Goal: Information Seeking & Learning: Learn about a topic

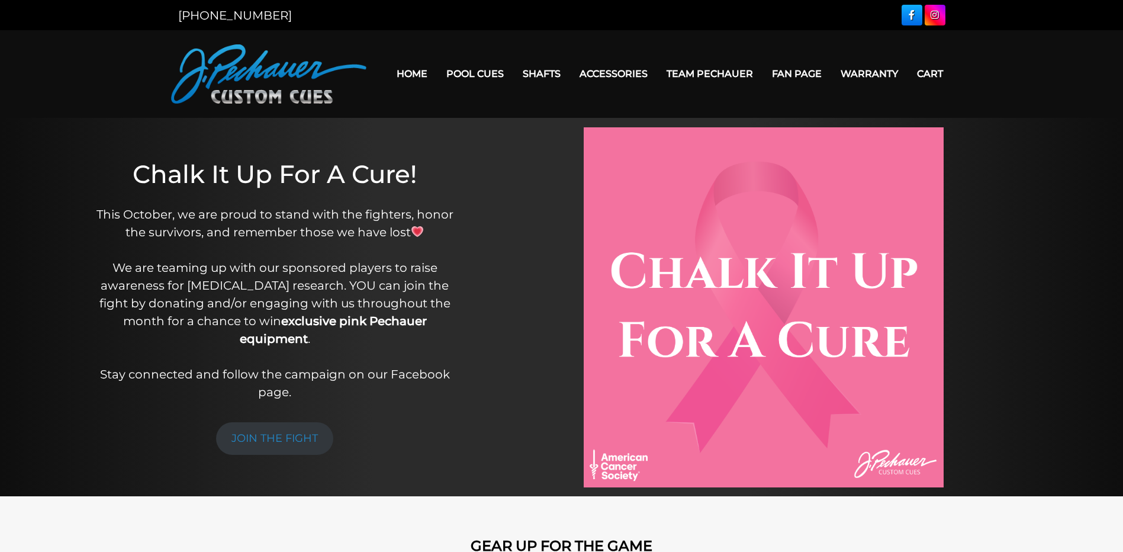
click at [417, 72] on link "Home" at bounding box center [412, 74] width 50 height 30
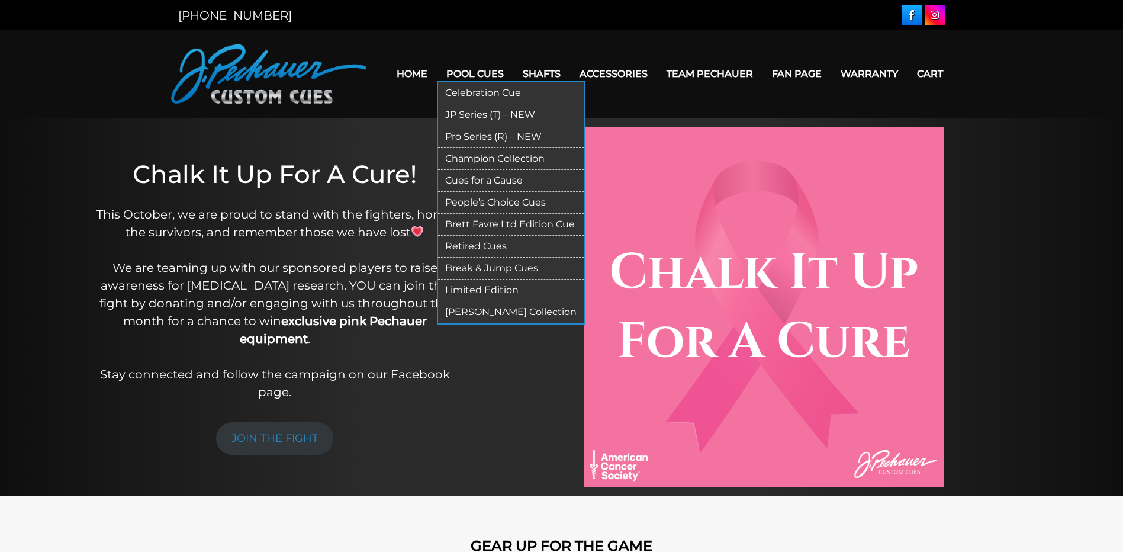
click at [492, 311] on link "[PERSON_NAME] Collection" at bounding box center [511, 312] width 146 height 22
click at [484, 95] on link "Celebration Cue" at bounding box center [511, 93] width 146 height 22
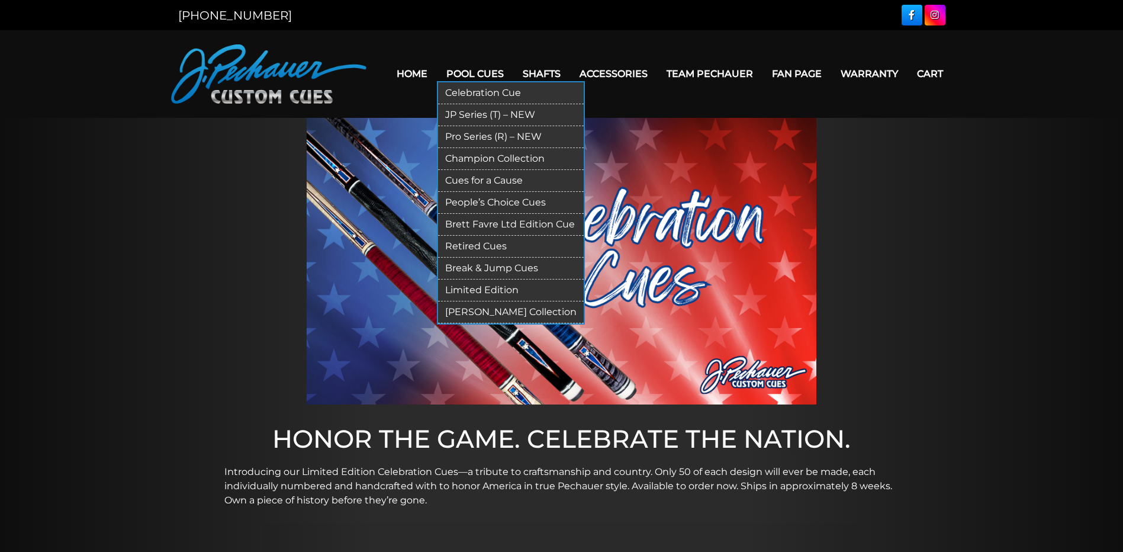
click at [480, 111] on link "JP Series (T) – NEW" at bounding box center [511, 115] width 146 height 22
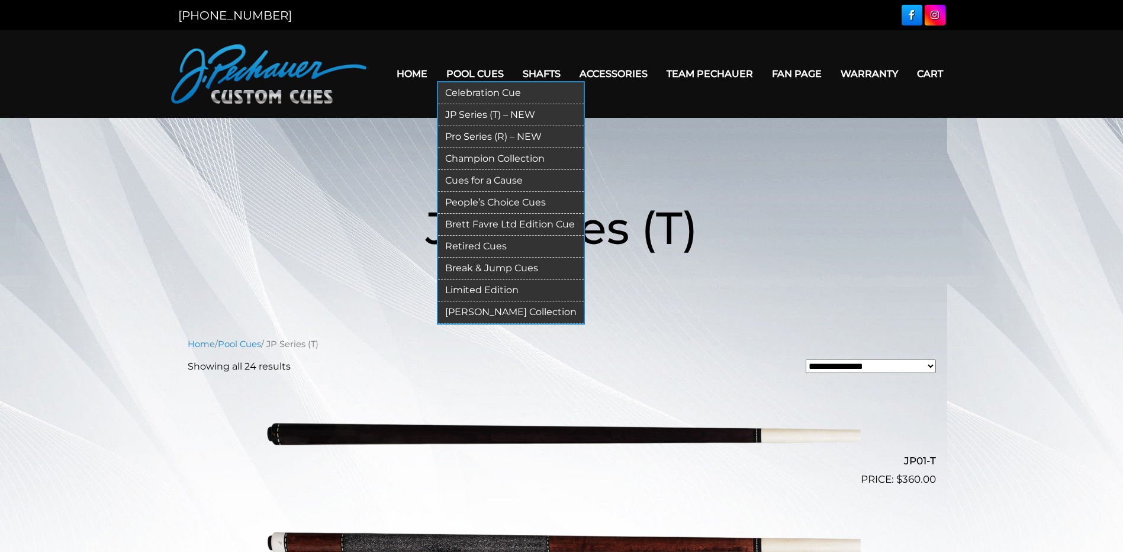
click at [491, 134] on link "Pro Series (R) – NEW" at bounding box center [511, 137] width 146 height 22
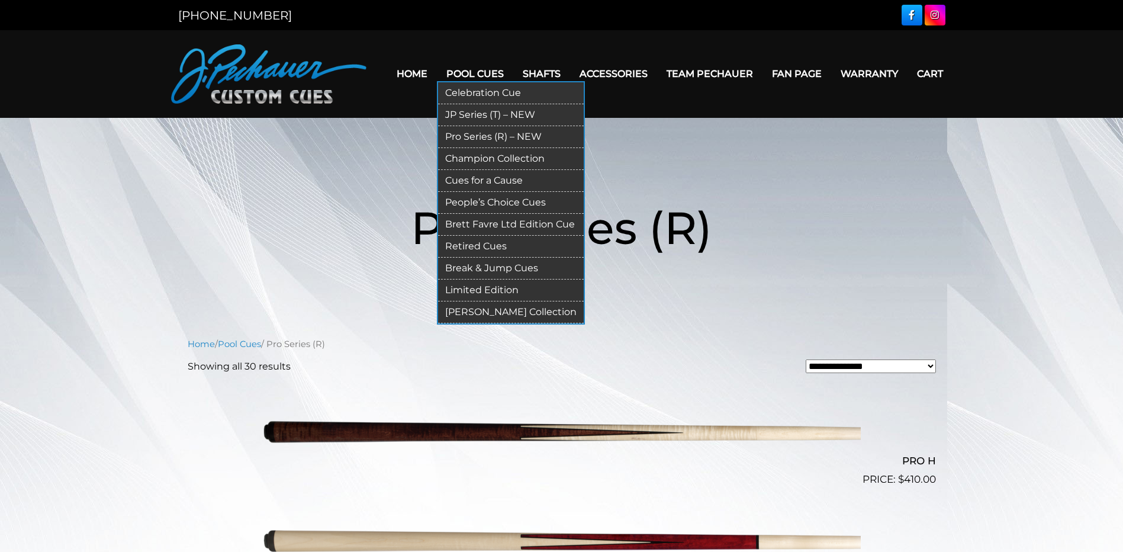
click at [496, 156] on link "Champion Collection" at bounding box center [511, 159] width 146 height 22
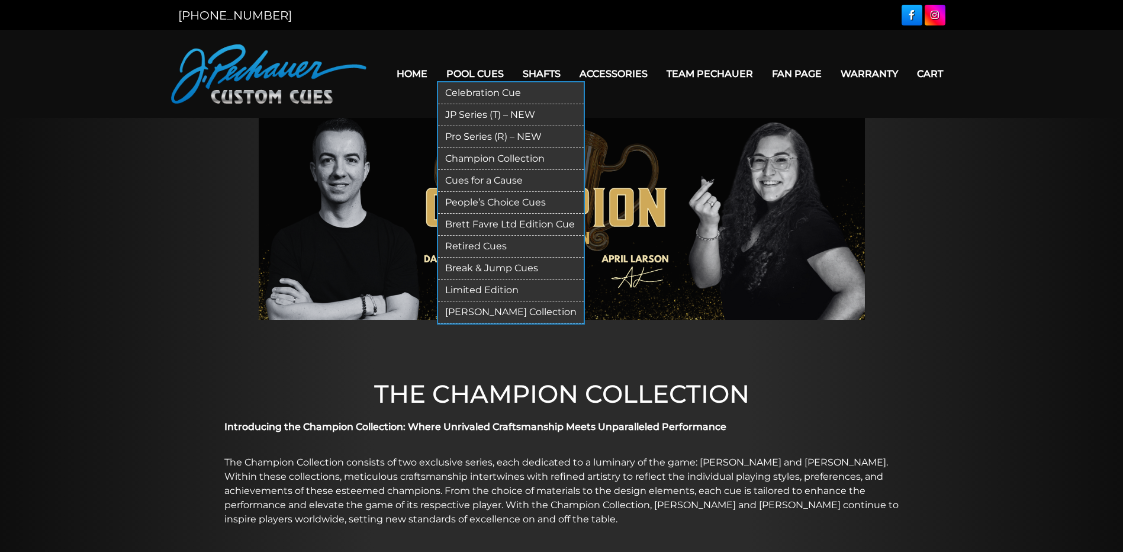
click at [478, 202] on link "People’s Choice Cues" at bounding box center [511, 203] width 146 height 22
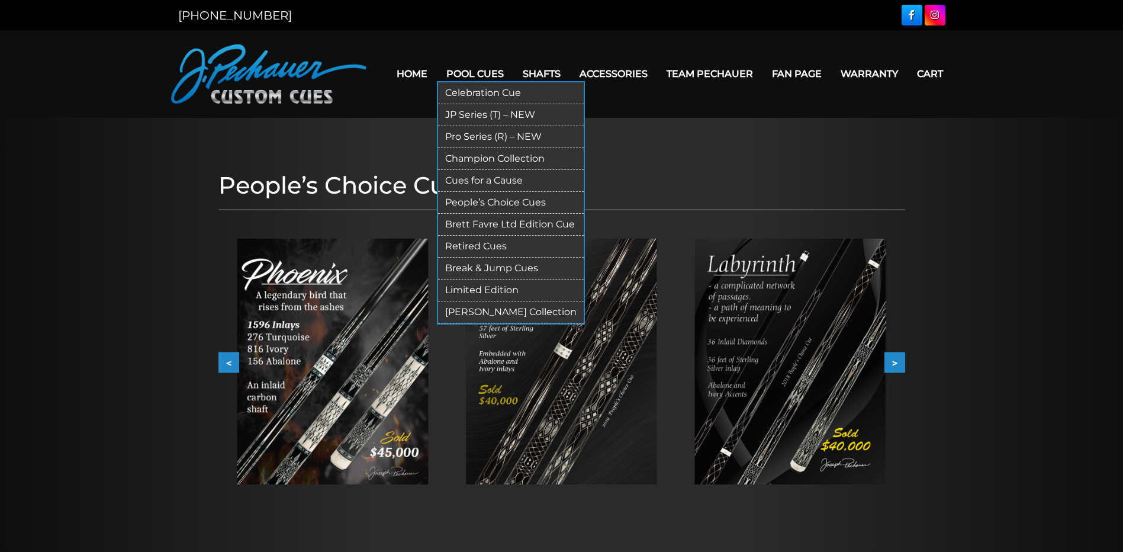
click at [477, 226] on link "Brett Favre Ltd Edition Cue" at bounding box center [511, 225] width 146 height 22
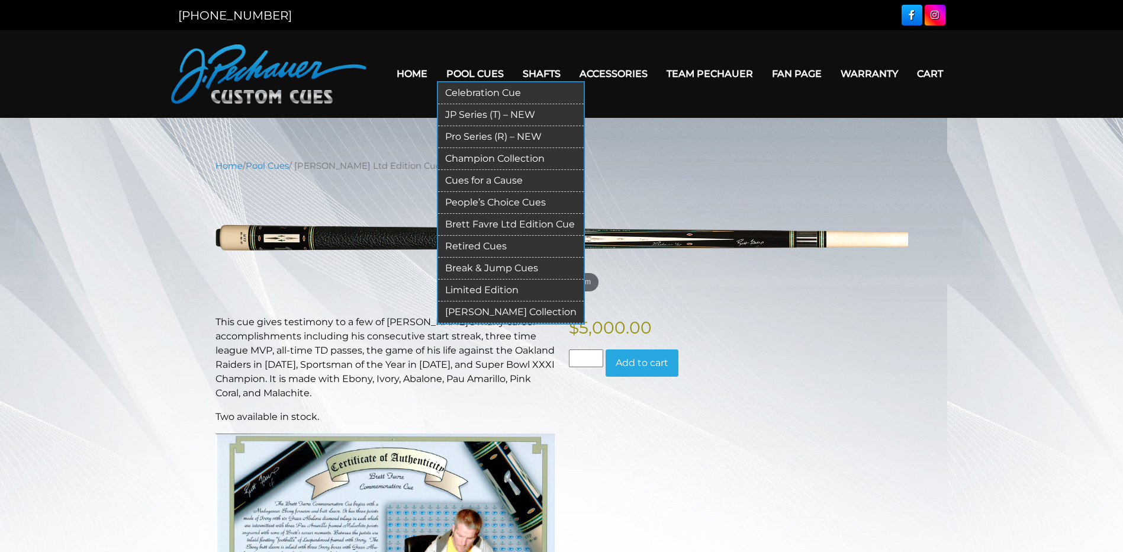
click at [485, 240] on link "Retired Cues" at bounding box center [511, 247] width 146 height 22
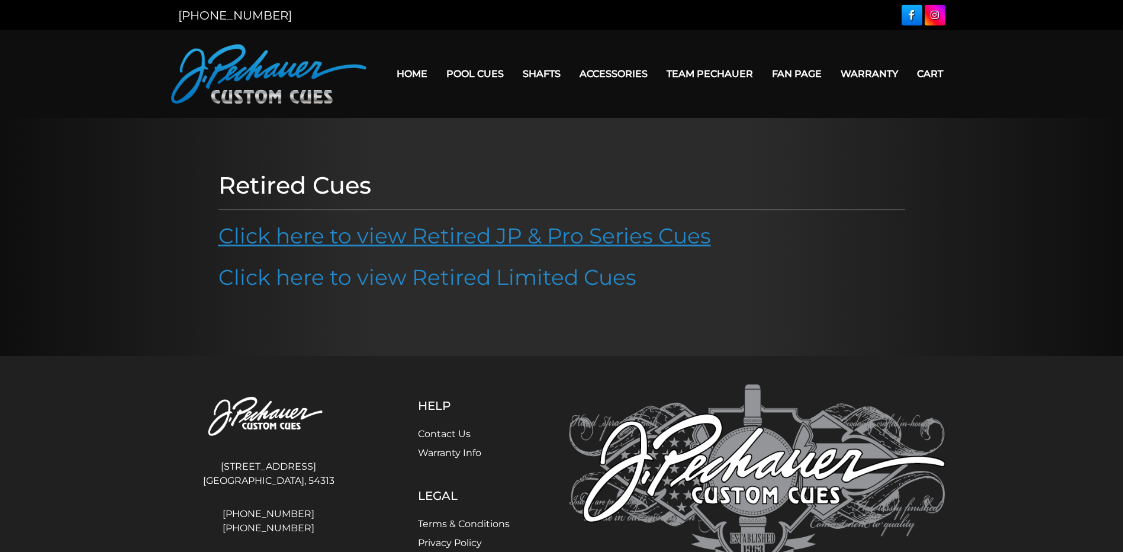
click at [446, 233] on link "Click here to view Retired JP & Pro Series Cues" at bounding box center [464, 236] width 493 height 26
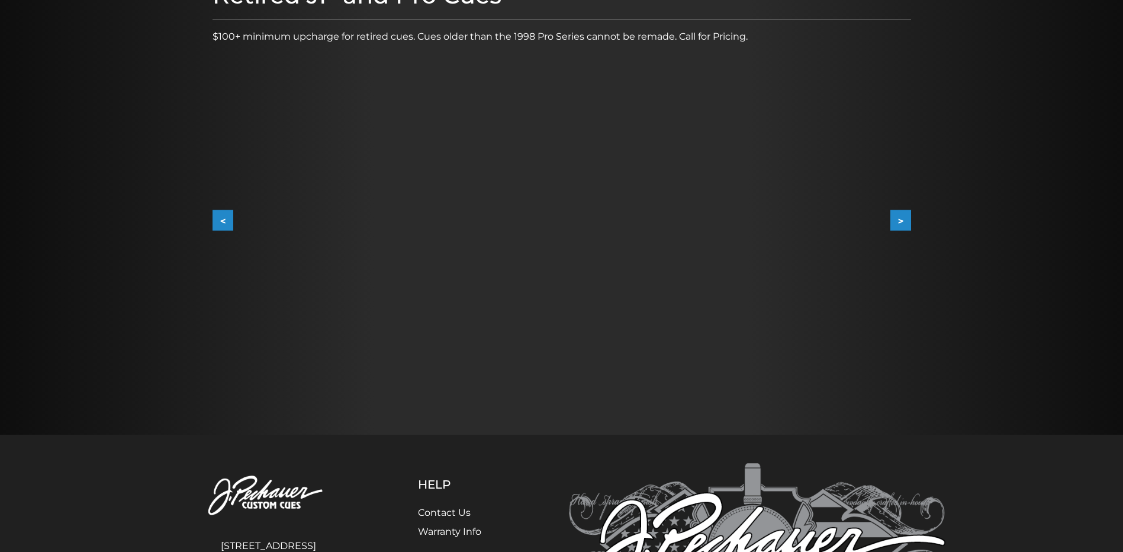
scroll to position [178, 0]
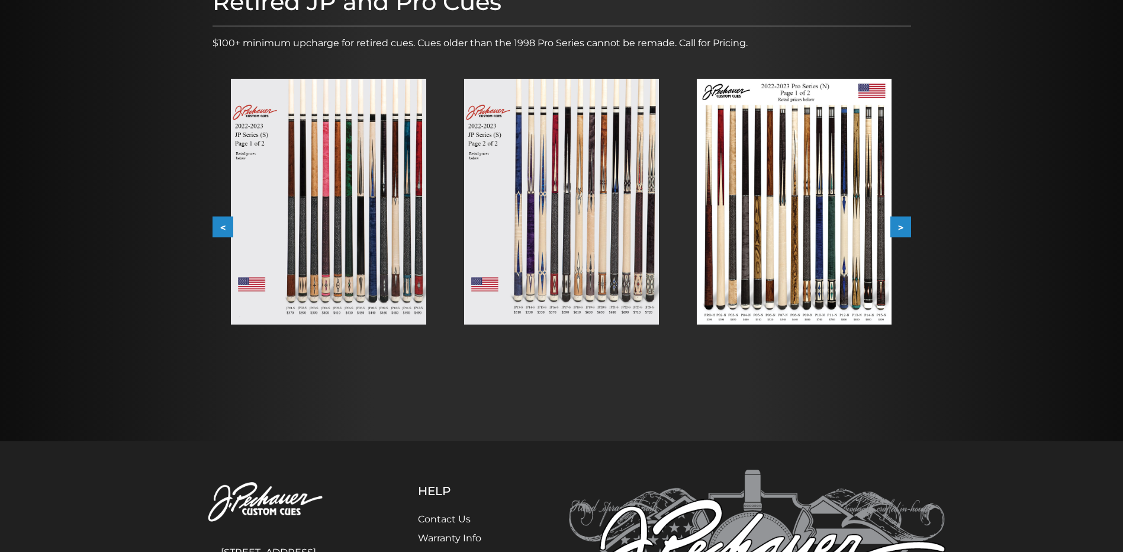
click at [764, 268] on img at bounding box center [794, 202] width 195 height 246
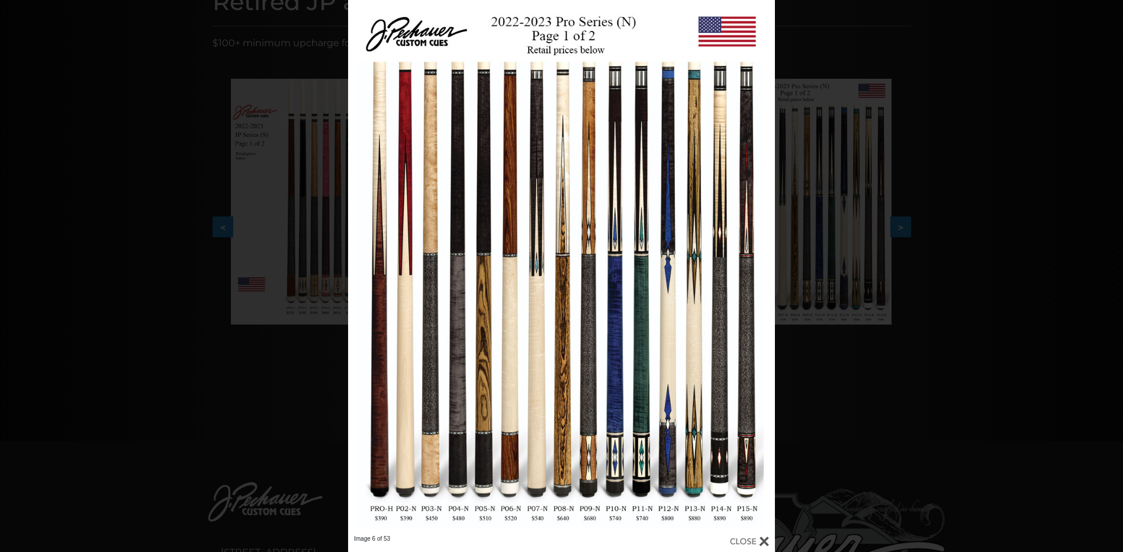
click at [908, 99] on div "Image 6 of 53" at bounding box center [561, 276] width 1123 height 552
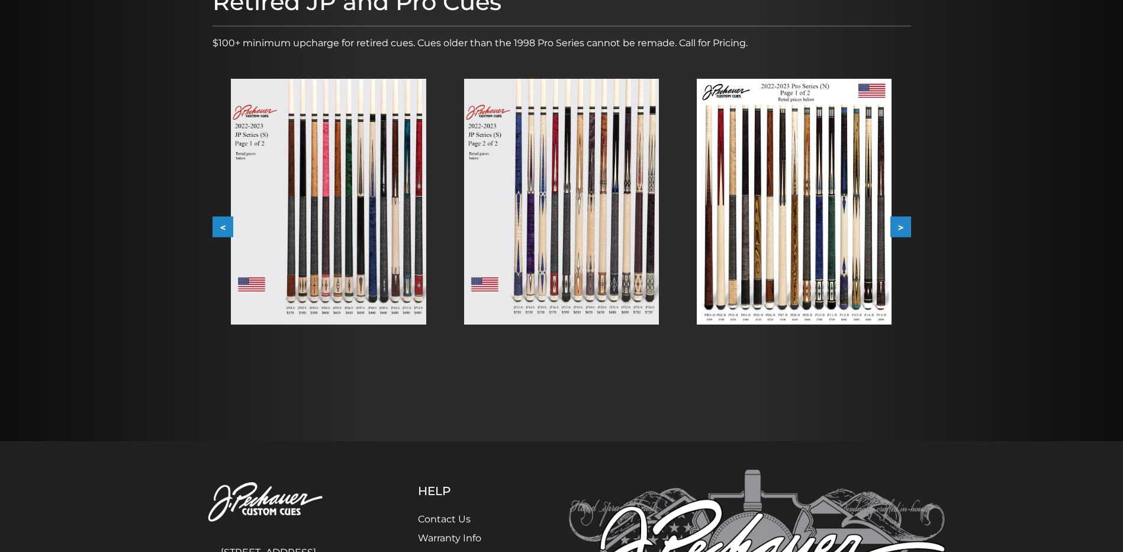
click at [903, 230] on button ">" at bounding box center [900, 227] width 21 height 21
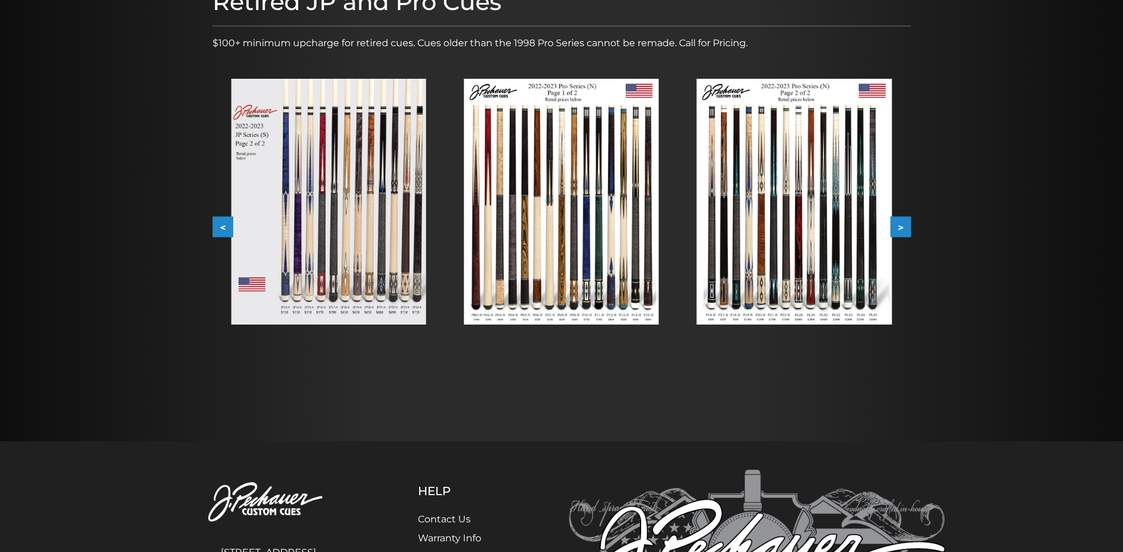
click at [903, 224] on button ">" at bounding box center [900, 227] width 21 height 21
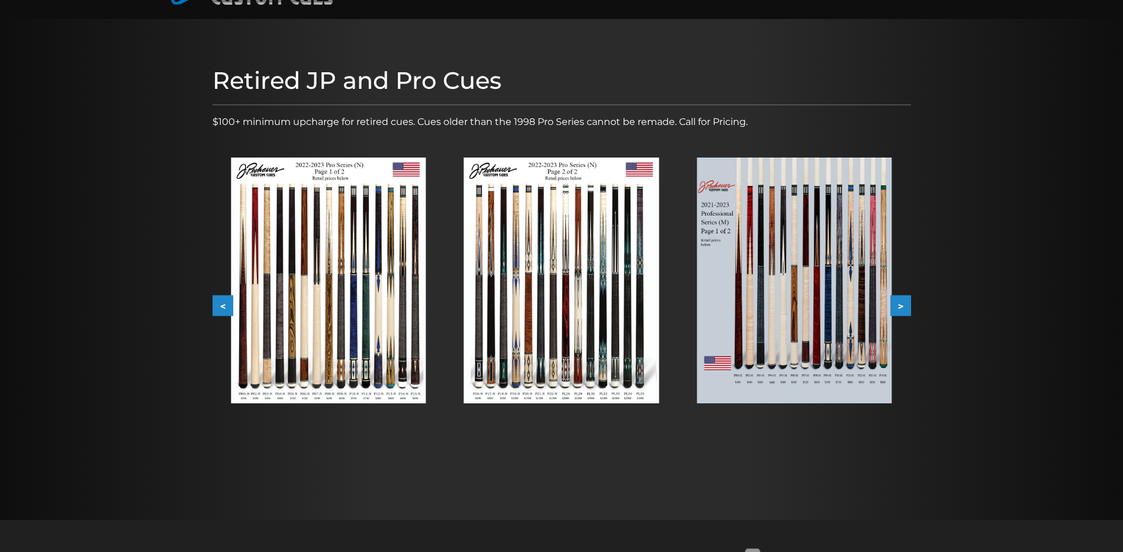
scroll to position [0, 0]
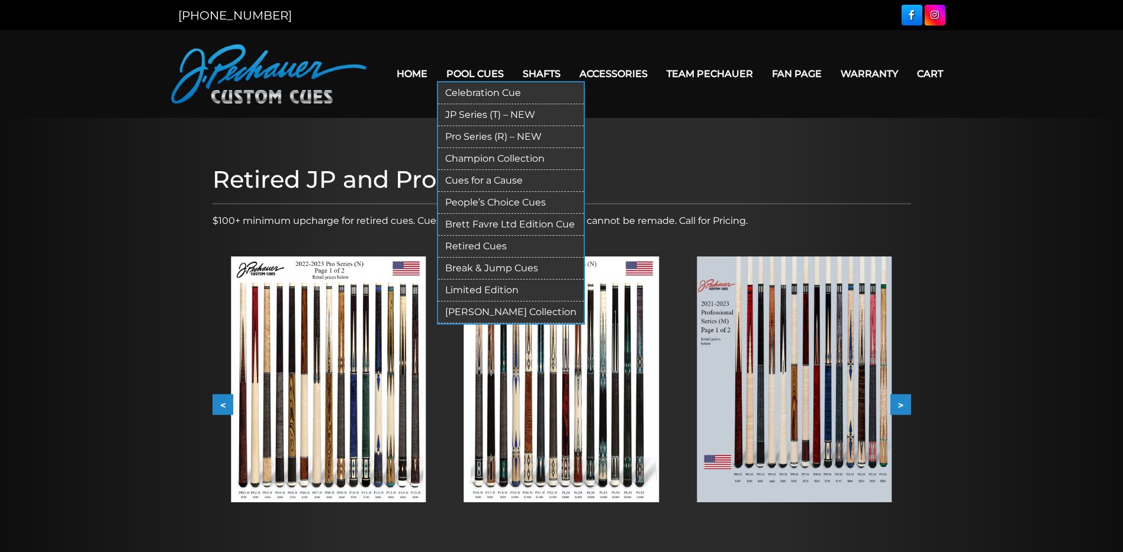
click at [493, 290] on link "Limited Edition" at bounding box center [511, 290] width 146 height 22
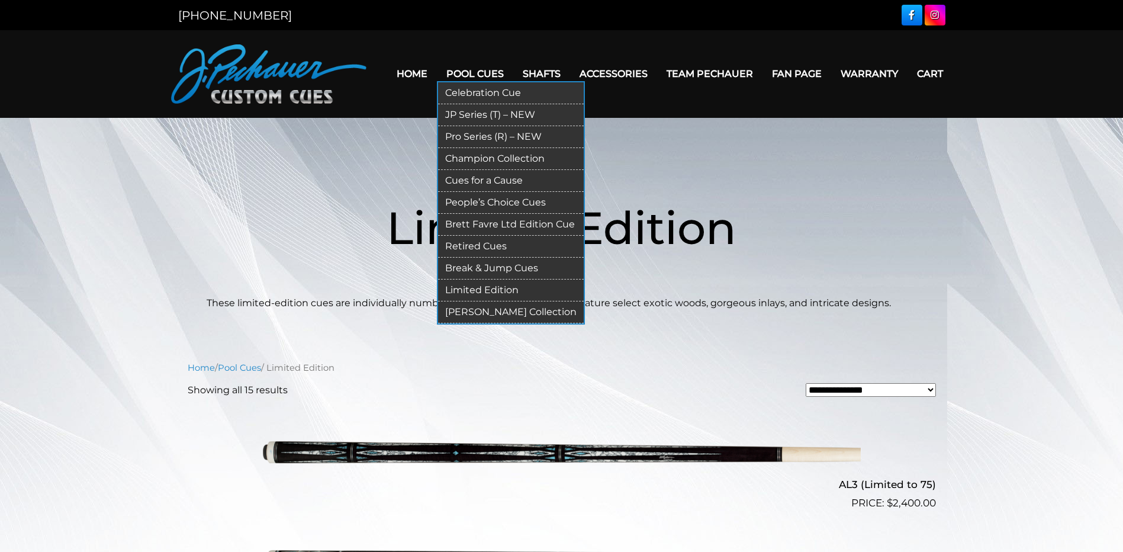
click at [504, 308] on link "[PERSON_NAME] Collection" at bounding box center [511, 312] width 146 height 22
click at [495, 285] on link "Limited Edition" at bounding box center [511, 290] width 146 height 22
click at [483, 159] on link "Champion Collection" at bounding box center [511, 159] width 146 height 22
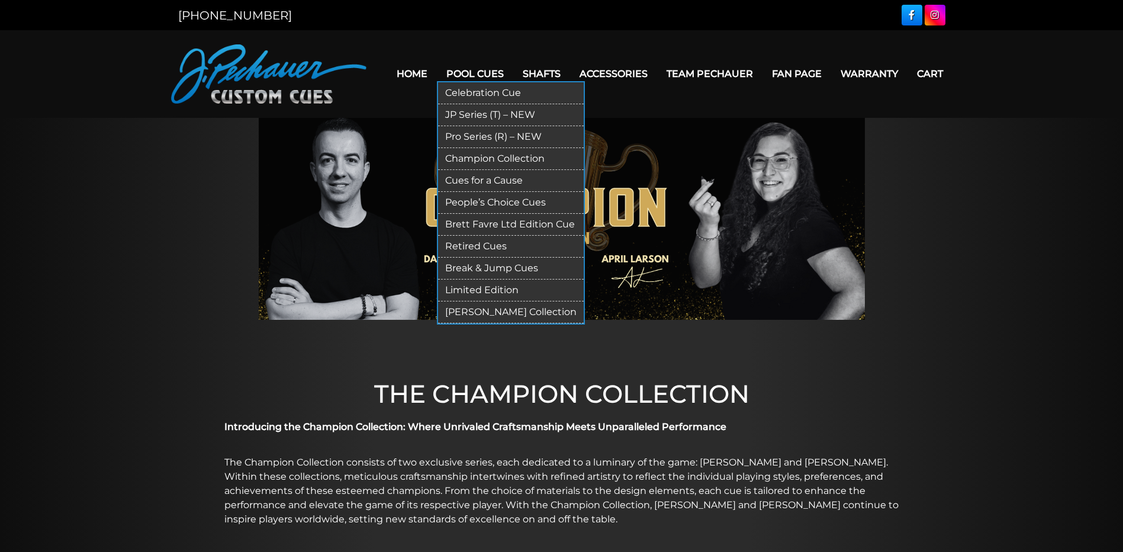
click at [463, 72] on link "Pool Cues" at bounding box center [475, 74] width 76 height 30
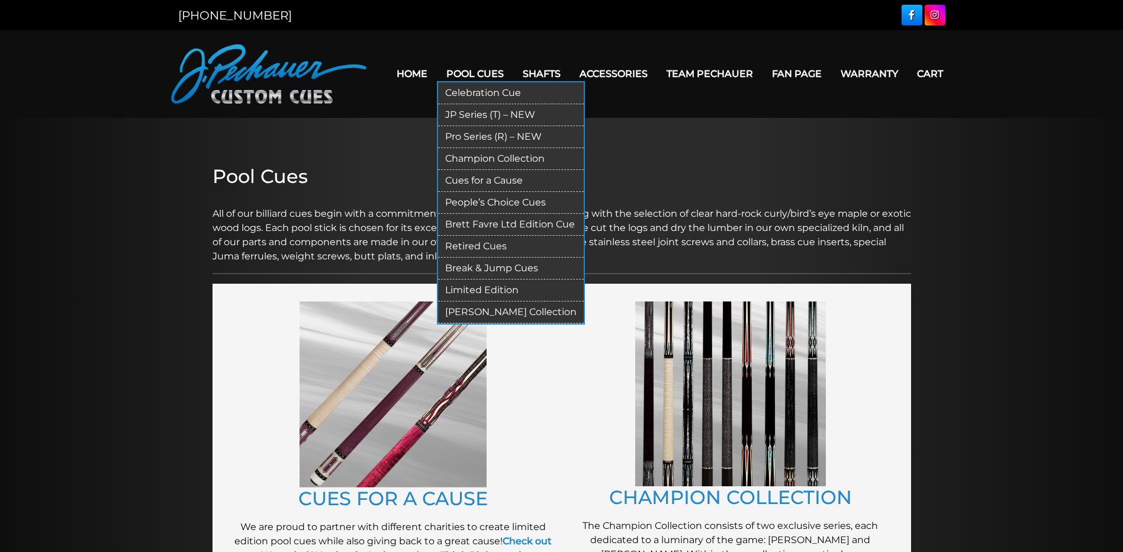
click at [477, 72] on link "Pool Cues" at bounding box center [475, 74] width 76 height 30
click at [468, 134] on link "Pro Series (R) – NEW" at bounding box center [511, 137] width 146 height 22
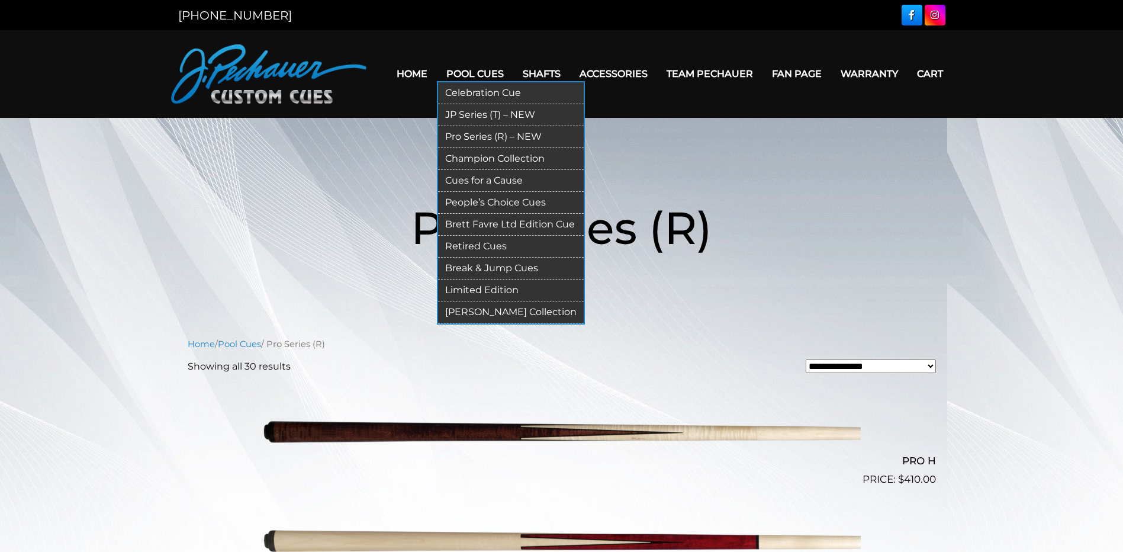
click at [493, 244] on link "Retired Cues" at bounding box center [511, 247] width 146 height 22
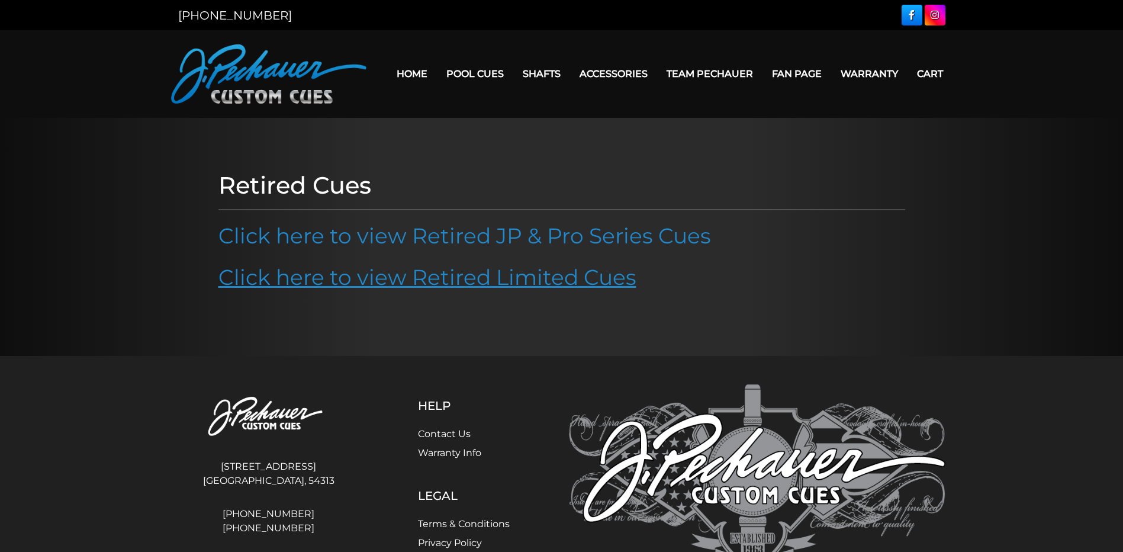
click at [439, 281] on link "Click here to view Retired Limited Cues" at bounding box center [427, 277] width 418 height 26
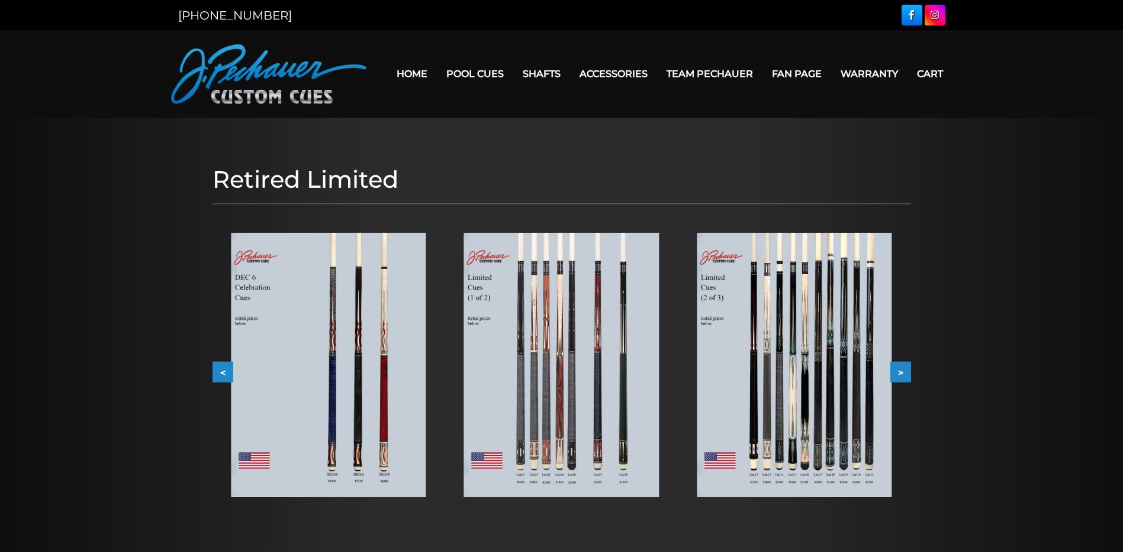
click at [905, 372] on button ">" at bounding box center [900, 371] width 21 height 21
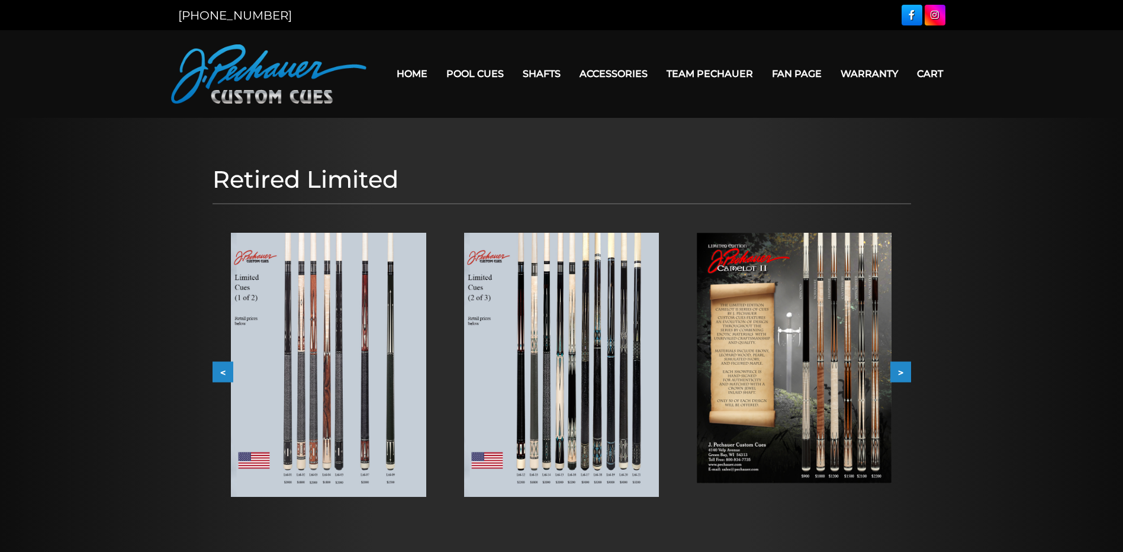
click at [905, 372] on button ">" at bounding box center [900, 371] width 21 height 21
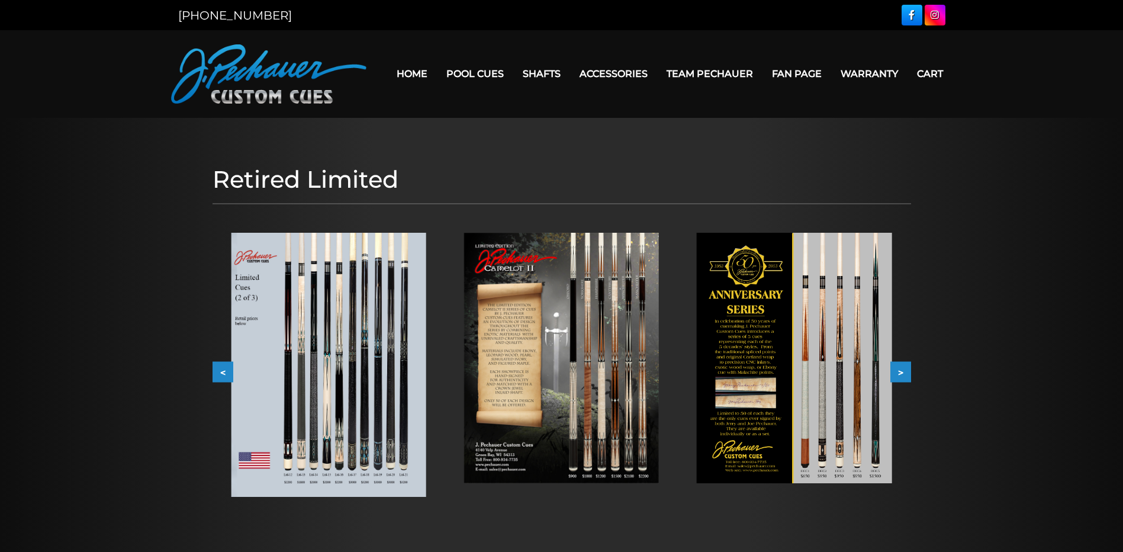
click at [910, 376] on button ">" at bounding box center [900, 371] width 21 height 21
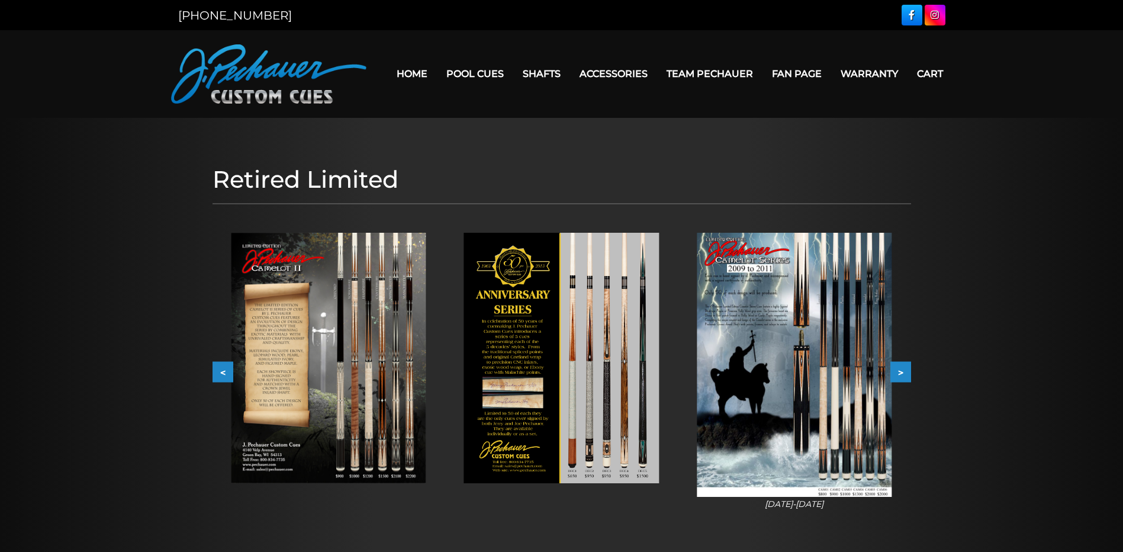
click at [905, 371] on button ">" at bounding box center [900, 371] width 21 height 21
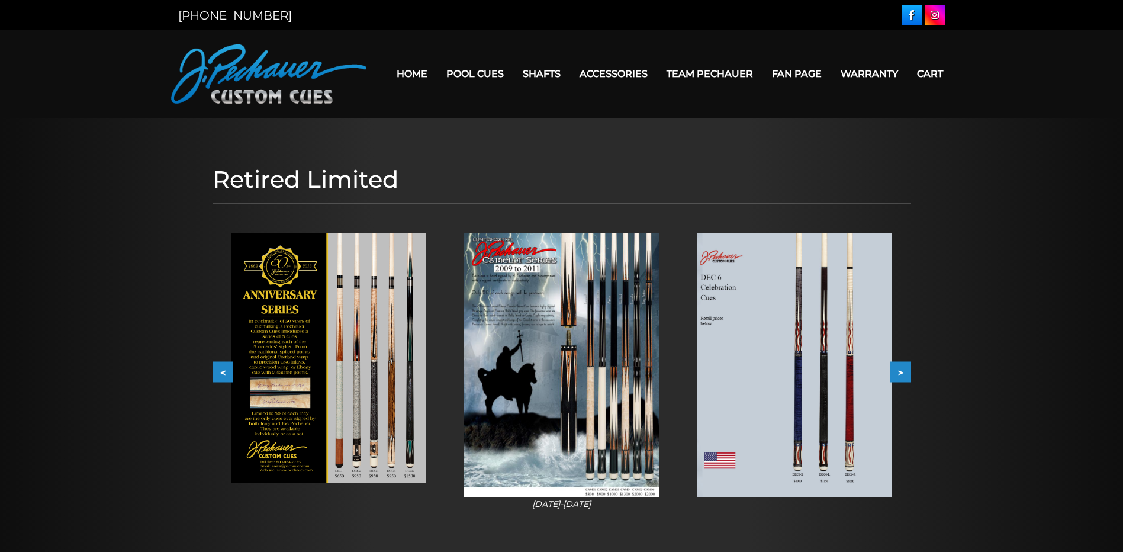
click at [378, 383] on img at bounding box center [328, 358] width 195 height 251
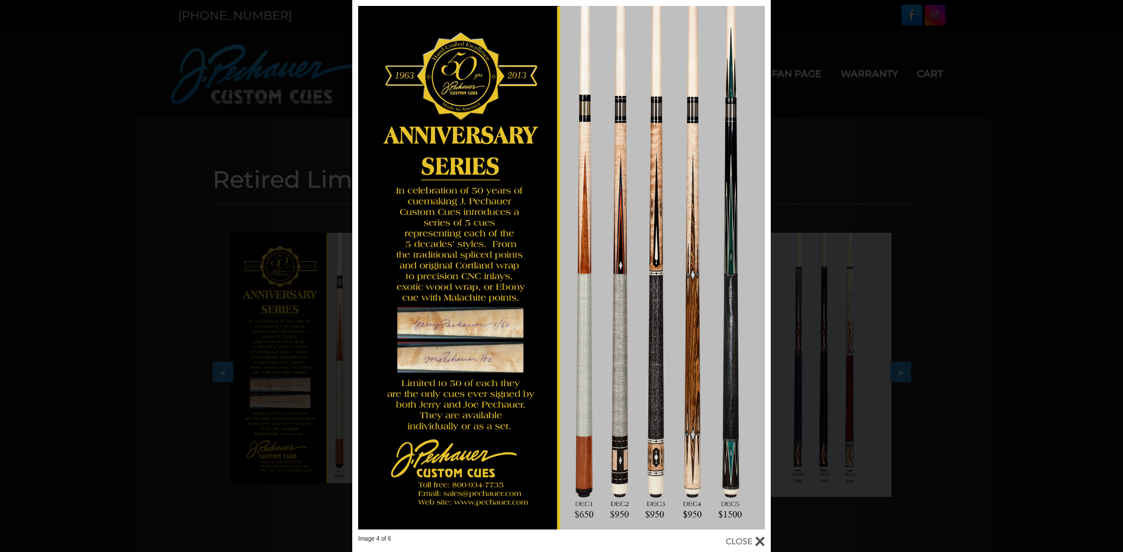
click at [378, 383] on link at bounding box center [446, 267] width 188 height 535
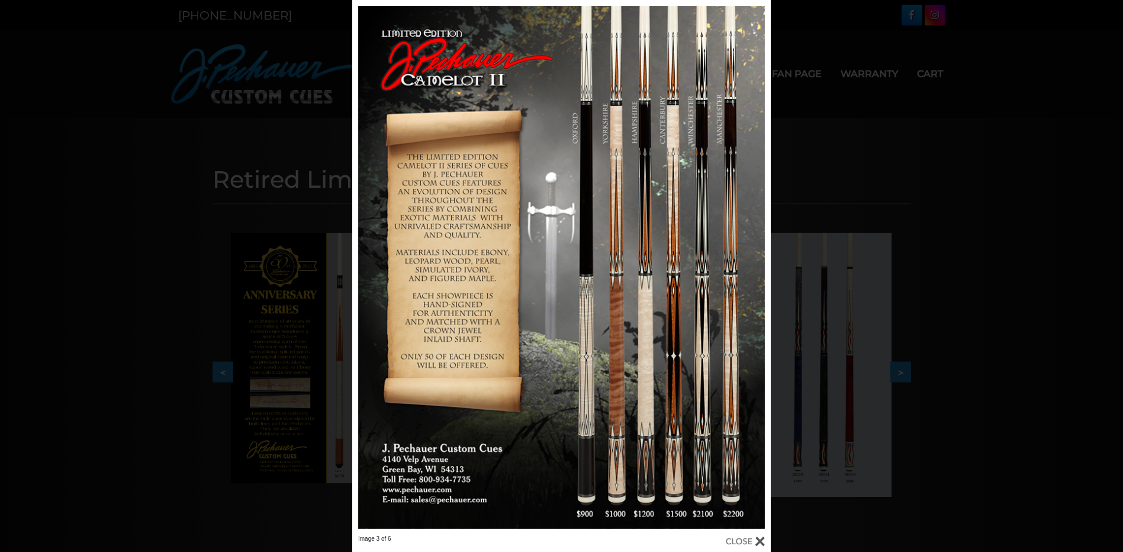
click at [378, 383] on link at bounding box center [446, 267] width 188 height 535
